Goal: Transaction & Acquisition: Purchase product/service

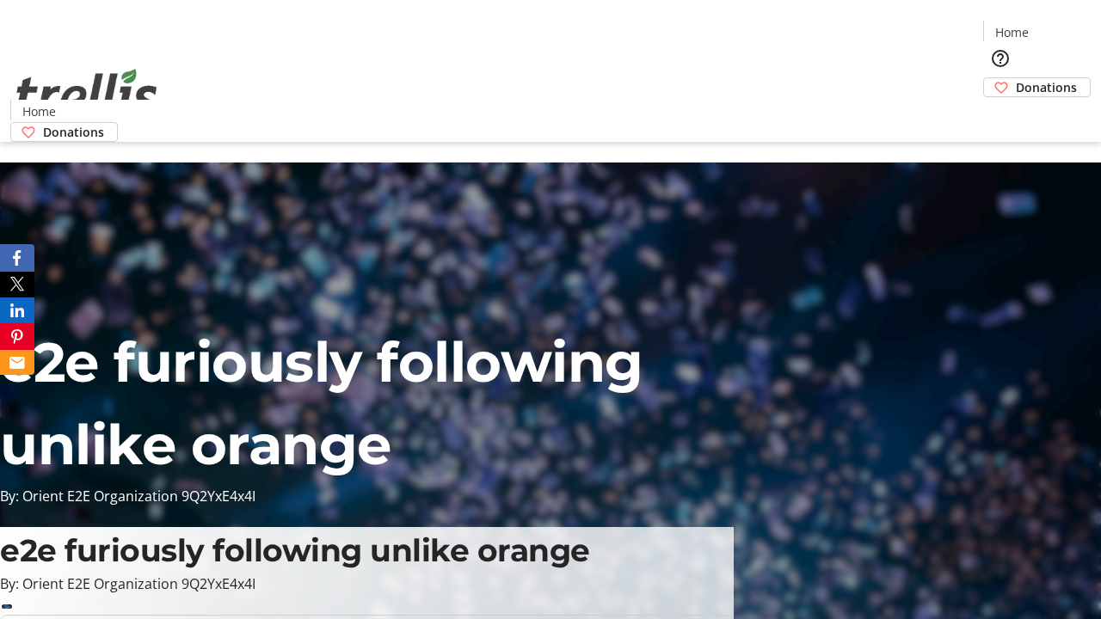
click at [1016, 78] on span "Donations" at bounding box center [1046, 87] width 61 height 18
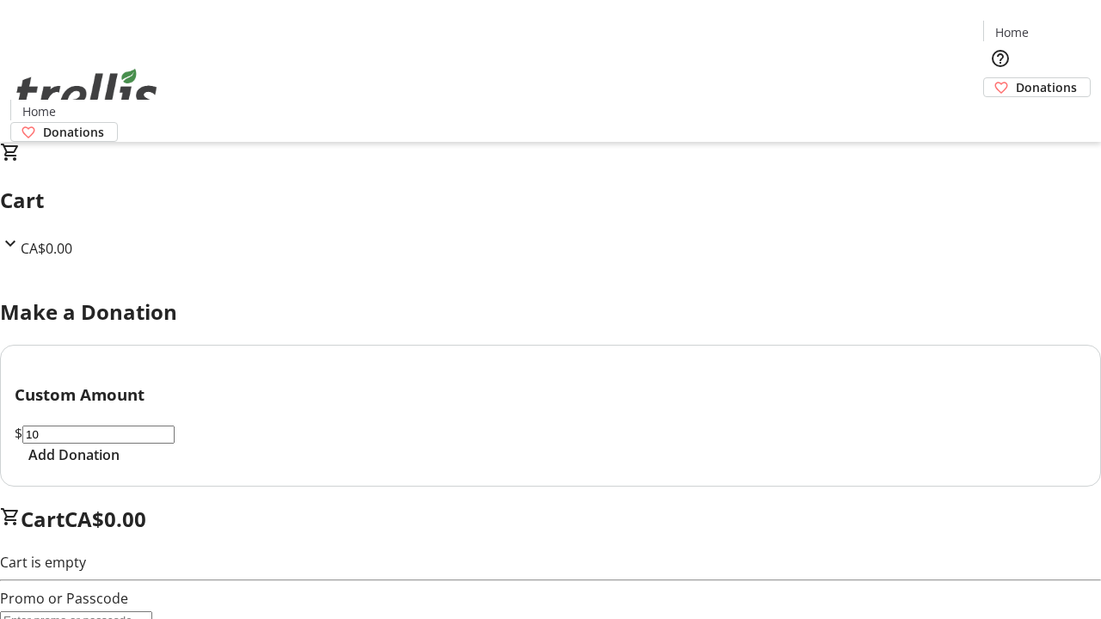
click at [120, 465] on span "Add Donation" at bounding box center [73, 455] width 91 height 21
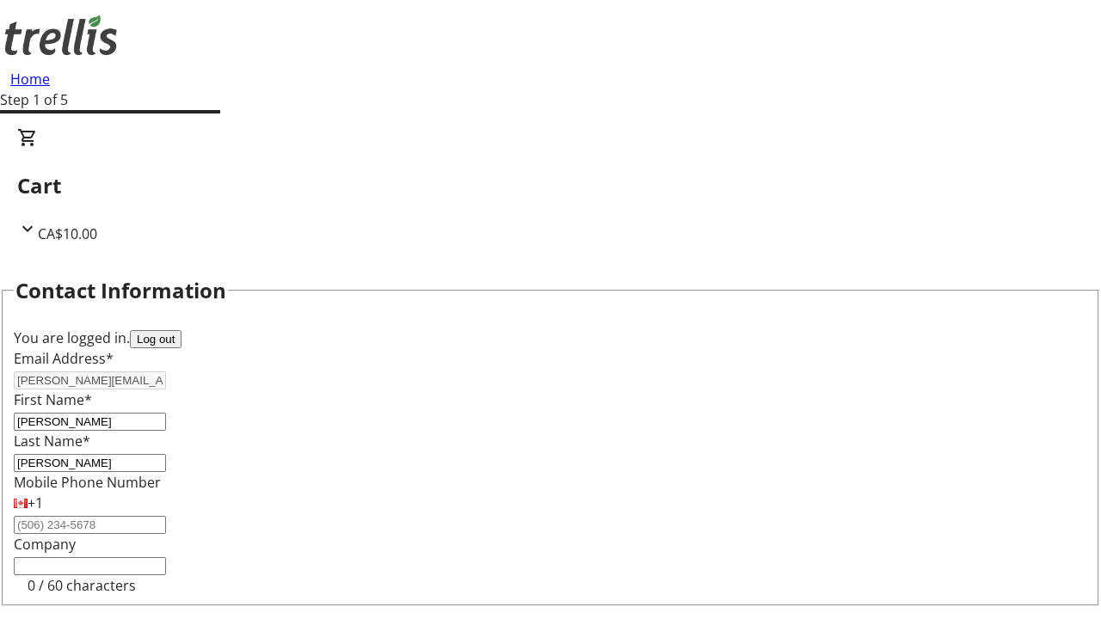
scroll to position [231, 0]
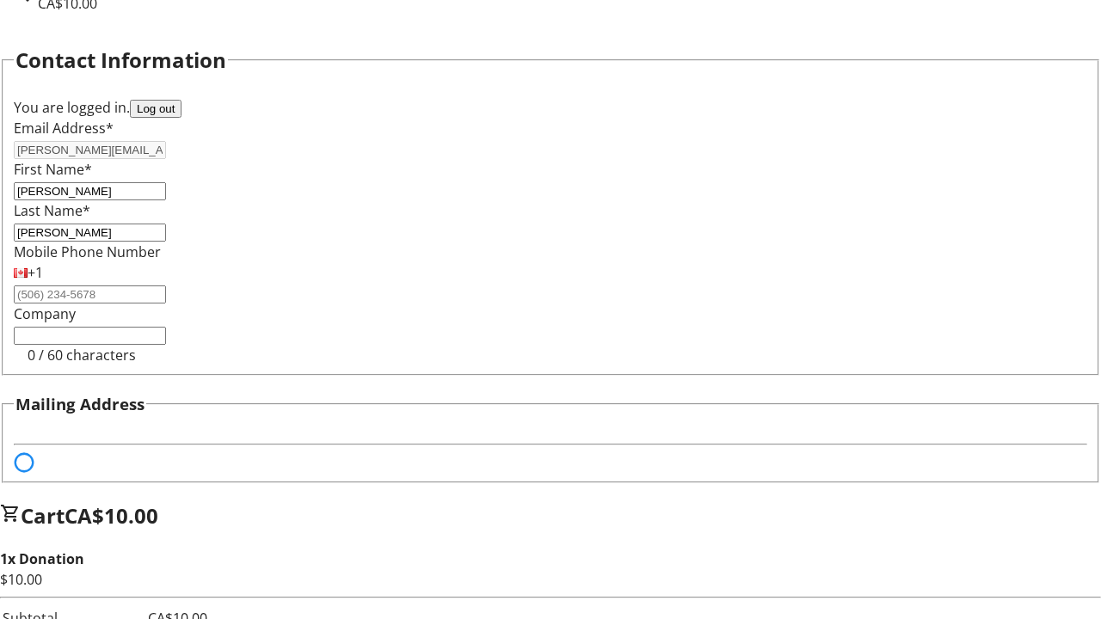
select select "BC"
select select "CA"
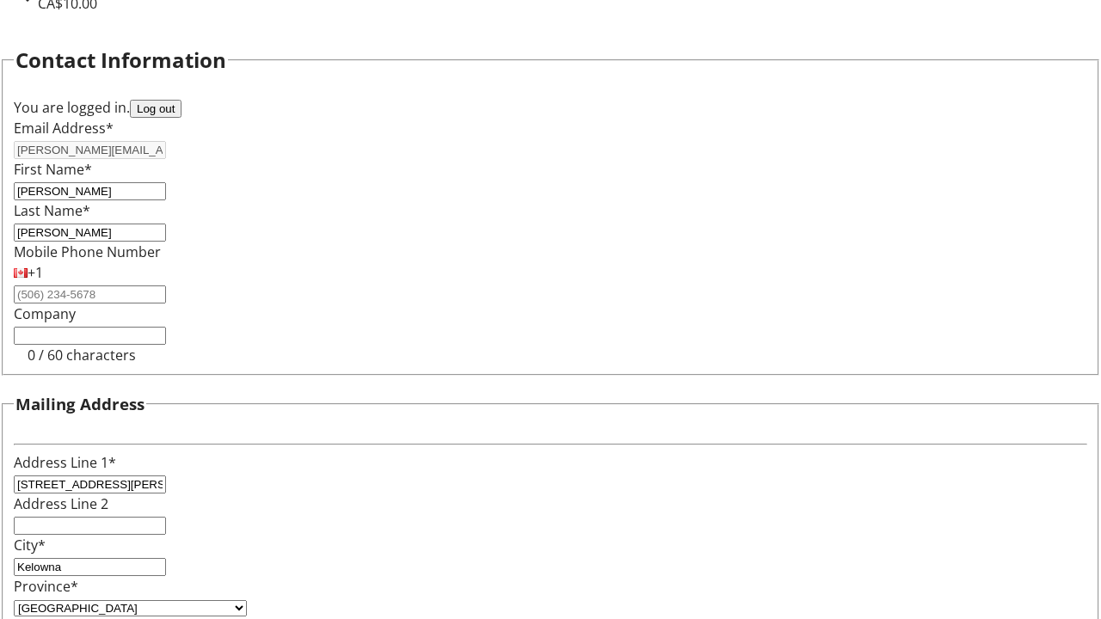
type input "V1Y 0C2"
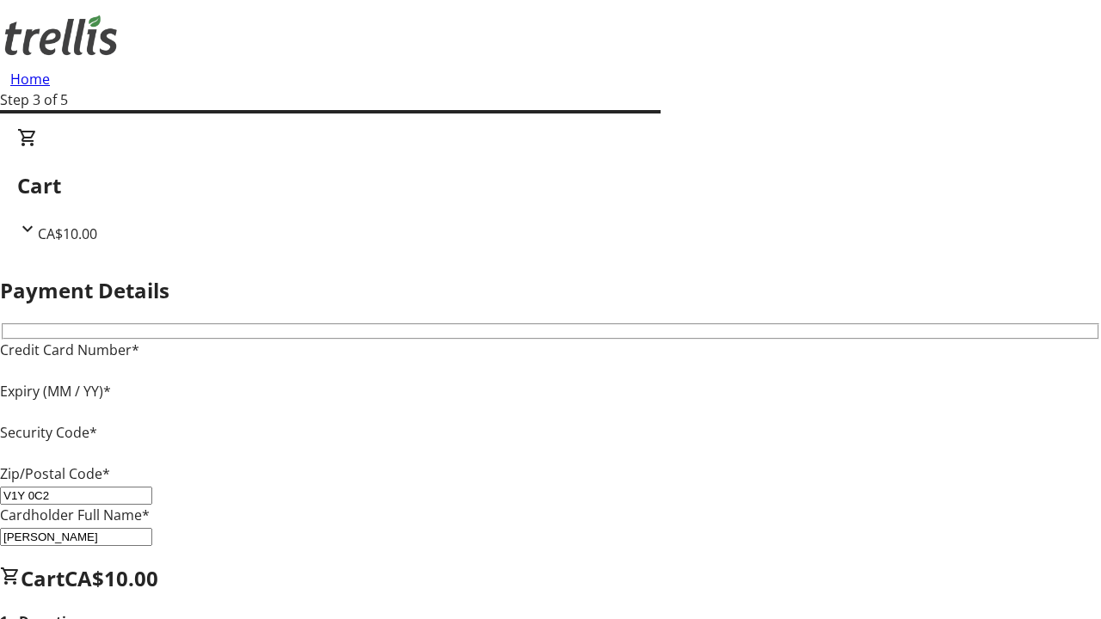
type input "V1Y 0C2"
